Goal: Contribute content: Add original content to the website for others to see

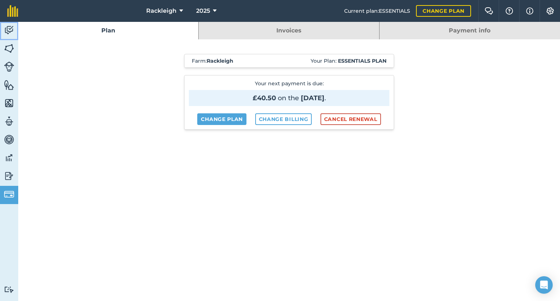
click at [8, 24] on link "Activity" at bounding box center [9, 31] width 18 height 18
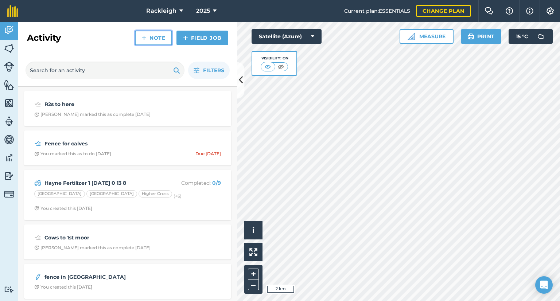
click at [159, 42] on link "Note" at bounding box center [153, 38] width 37 height 15
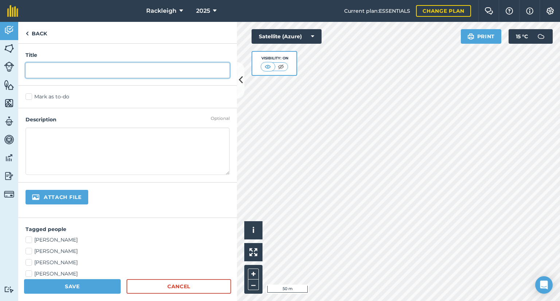
click at [50, 70] on input "text" at bounding box center [128, 70] width 204 height 15
type input "Pick up fence"
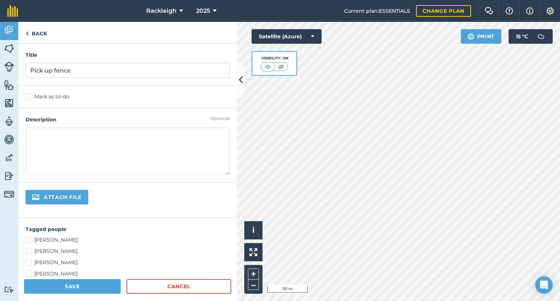
click at [27, 99] on label "Mark as to-do" at bounding box center [128, 97] width 204 height 8
click at [27, 98] on input "Mark as to-do" at bounding box center [28, 95] width 5 height 5
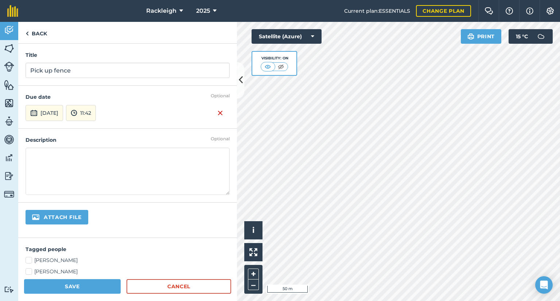
click at [43, 157] on textarea at bounding box center [128, 171] width 204 height 47
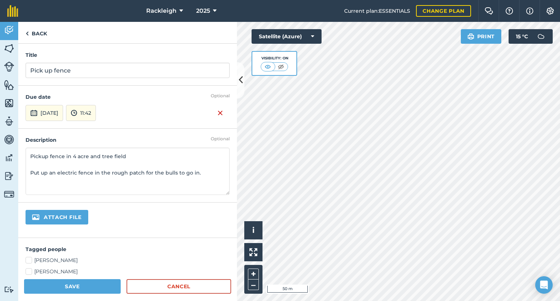
click at [201, 193] on textarea "Pickup fence in 4 acre and tree field Put up an electric fence in the rough pat…" at bounding box center [128, 171] width 204 height 47
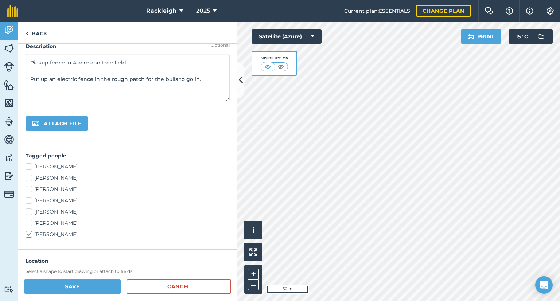
scroll to position [146, 0]
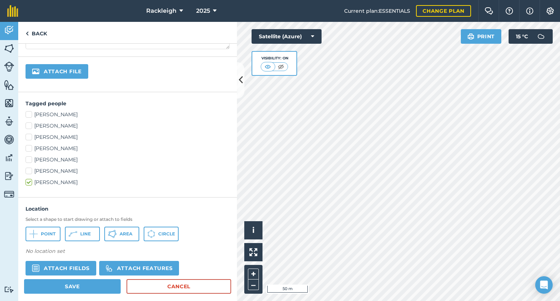
type textarea "Pickup fence in 4 acre and tree field Put up an electric fence in the rough pat…"
click at [31, 113] on label "[PERSON_NAME]" at bounding box center [128, 115] width 204 height 8
click at [30, 113] on input "[PERSON_NAME]" at bounding box center [28, 113] width 5 height 5
checkbox input "true"
click at [28, 161] on label "[PERSON_NAME]" at bounding box center [128, 160] width 204 height 8
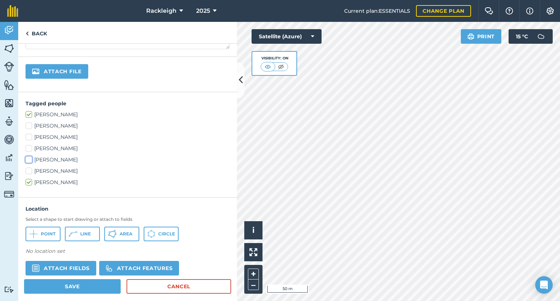
click at [28, 161] on input "[PERSON_NAME]" at bounding box center [28, 158] width 5 height 5
checkbox input "true"
click at [81, 235] on span "Line" at bounding box center [85, 234] width 11 height 6
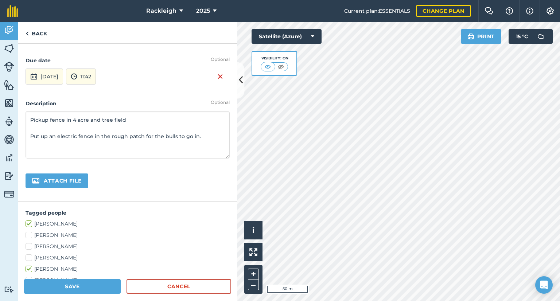
scroll to position [0, 0]
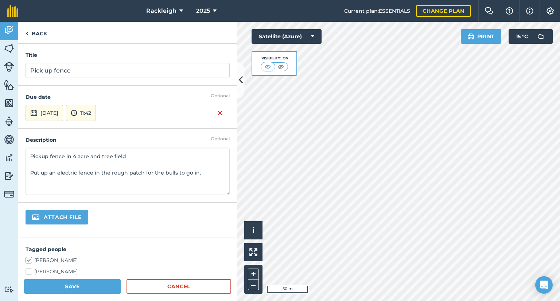
click at [206, 173] on textarea "Pickup fence in 4 acre and tree field Put up an electric fence in the rough pat…" at bounding box center [128, 171] width 204 height 47
click at [217, 176] on textarea "Pickup fence in 4 acre and tree field Put up an electric fence in the rough pat…" at bounding box center [128, 171] width 204 height 47
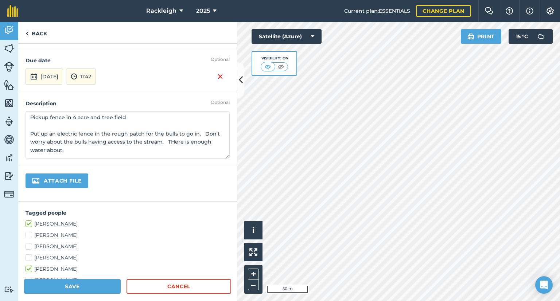
scroll to position [5, 0]
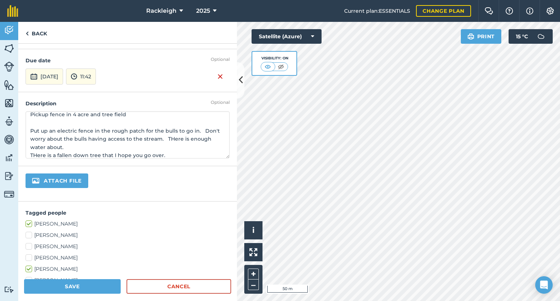
type textarea "Pickup fence in 4 acre and tree field Put up an electric fence in the rough pat…"
click at [217, 169] on div "Attach file" at bounding box center [127, 183] width 219 height 35
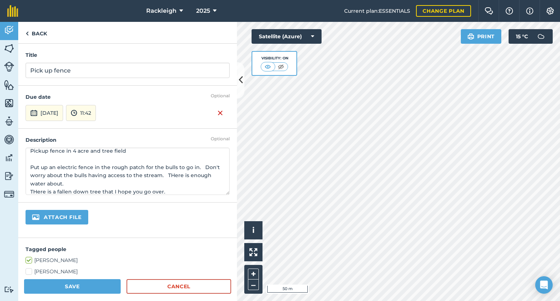
scroll to position [11, 0]
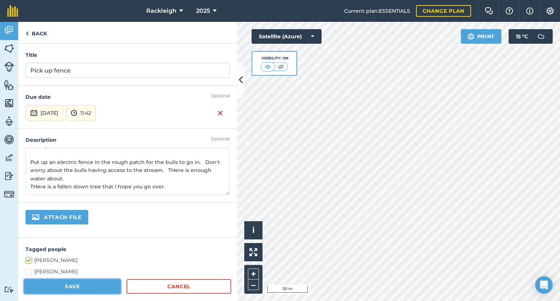
click at [74, 285] on button "Save" at bounding box center [72, 286] width 97 height 15
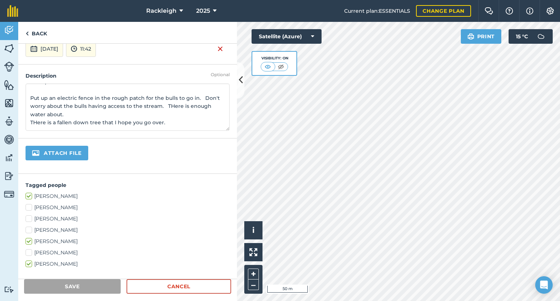
scroll to position [73, 0]
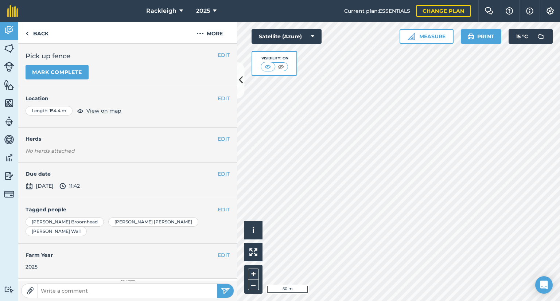
click at [139, 289] on input "text" at bounding box center [127, 291] width 179 height 10
type input "Fences"
click at [225, 293] on img "submit" at bounding box center [225, 291] width 9 height 9
